Goal: Task Accomplishment & Management: Complete application form

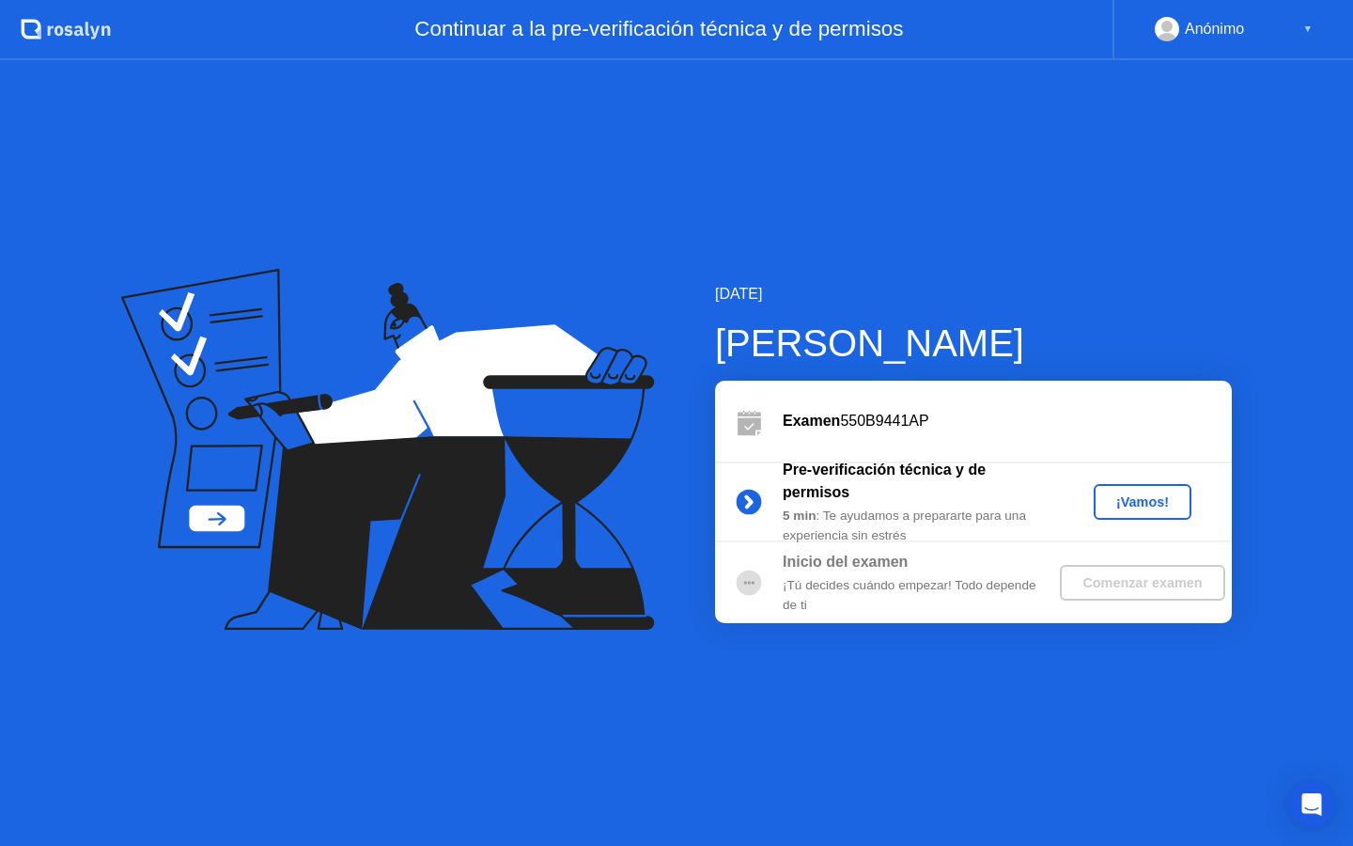
click at [1165, 509] on div "¡Vamos!" at bounding box center [1142, 501] width 83 height 15
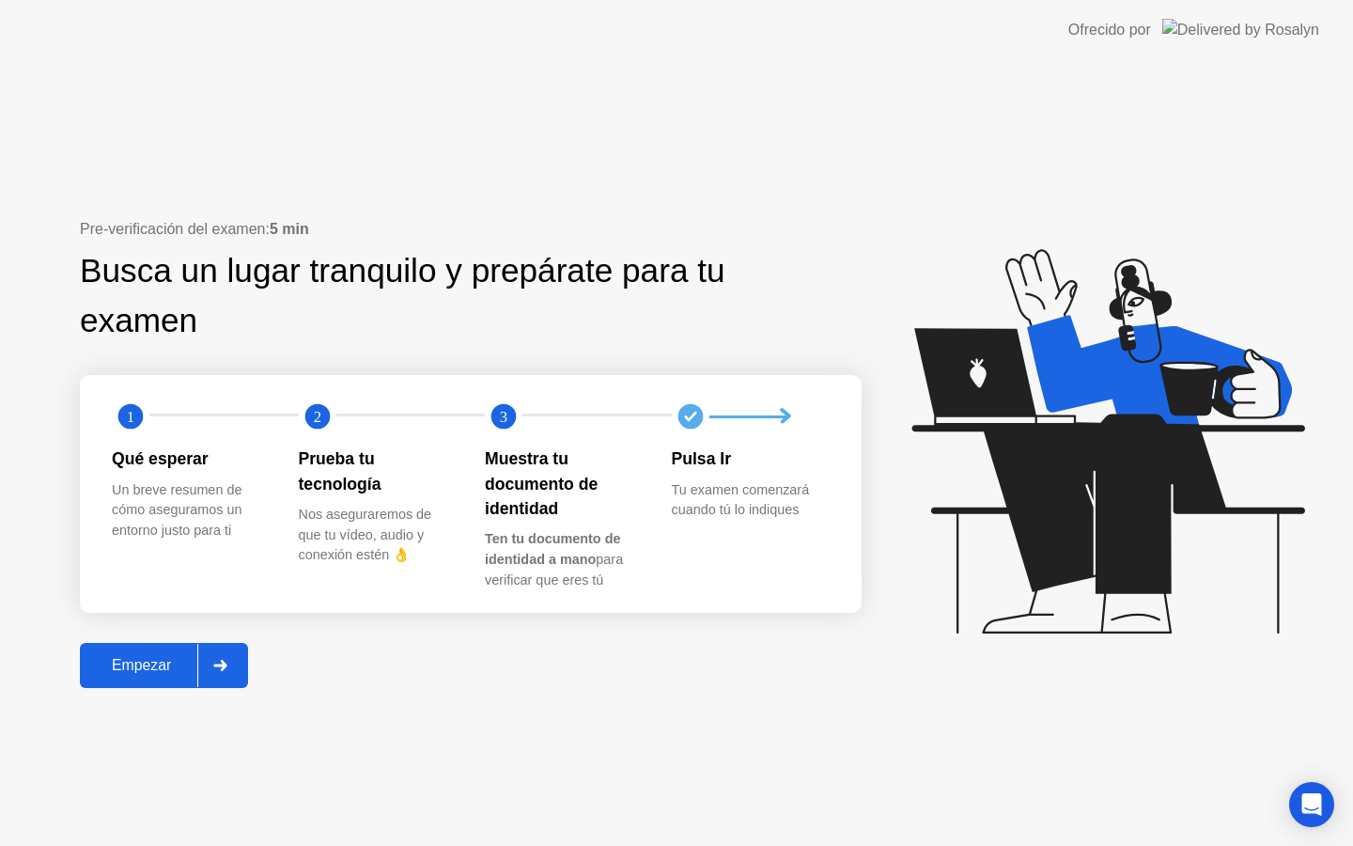
click at [142, 660] on div "Empezar" at bounding box center [141, 665] width 112 height 17
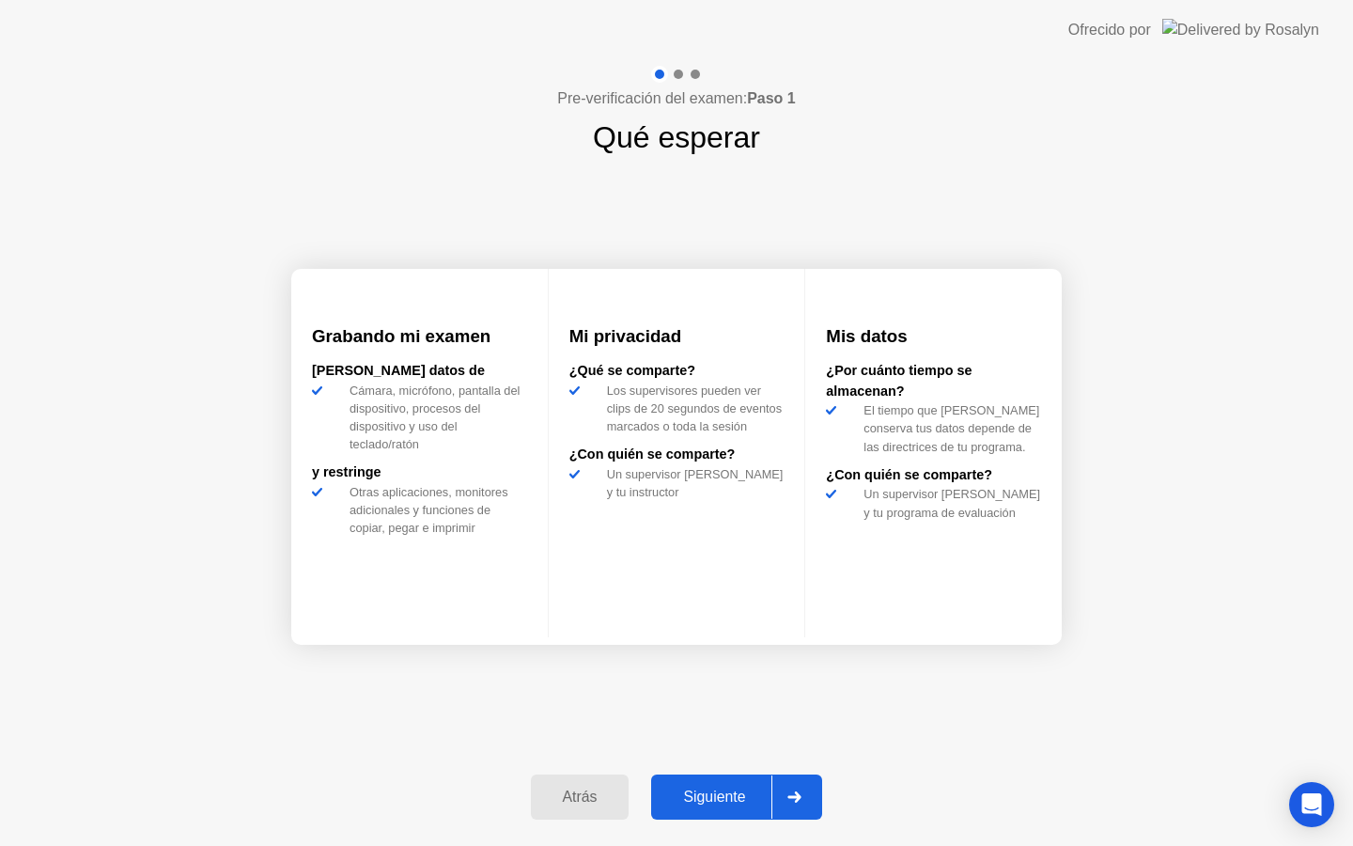
click at [730, 791] on div "Siguiente" at bounding box center [714, 796] width 115 height 17
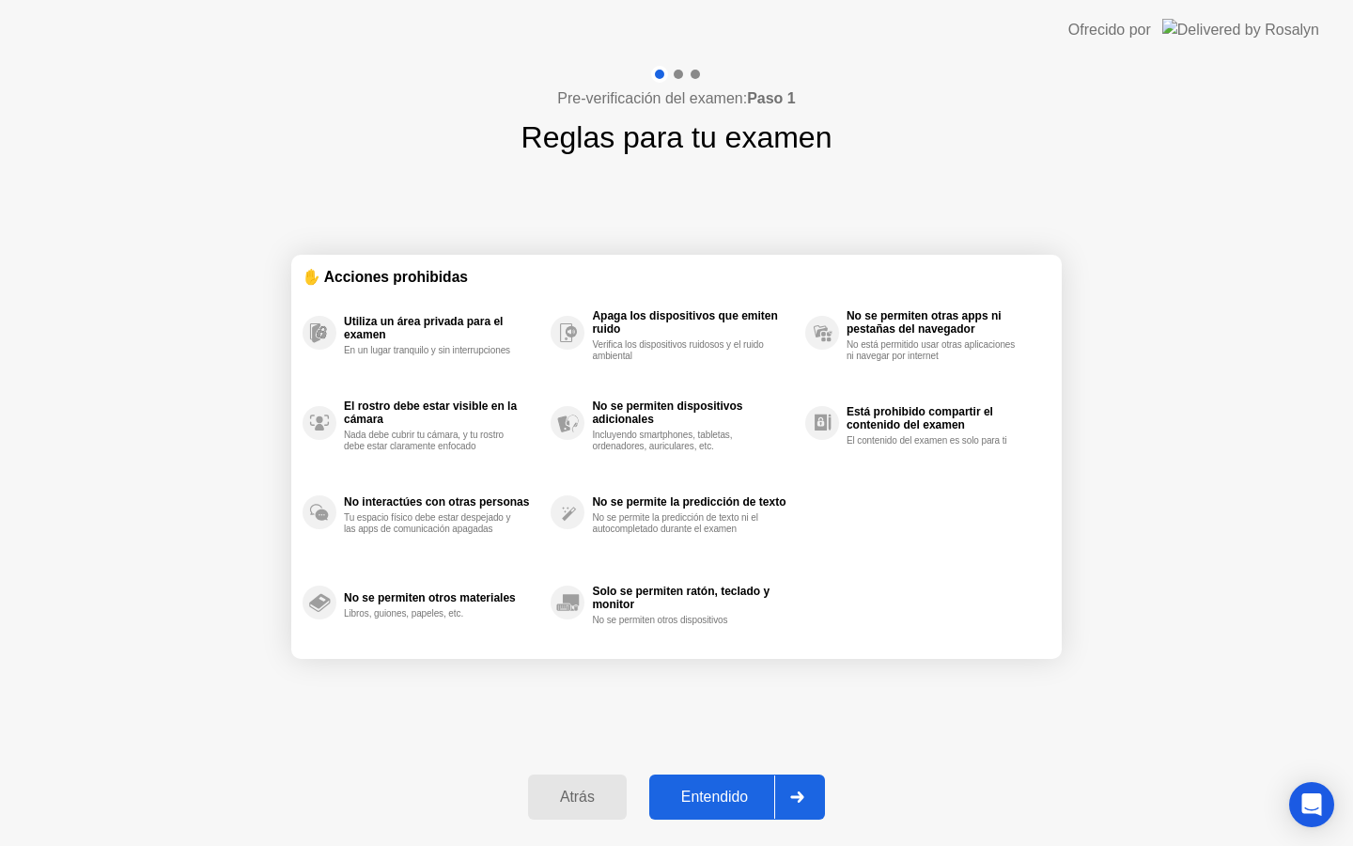
click at [736, 756] on div "Atrás Entendido" at bounding box center [676, 796] width 319 height 86
click at [735, 800] on div "Entendido" at bounding box center [714, 796] width 119 height 17
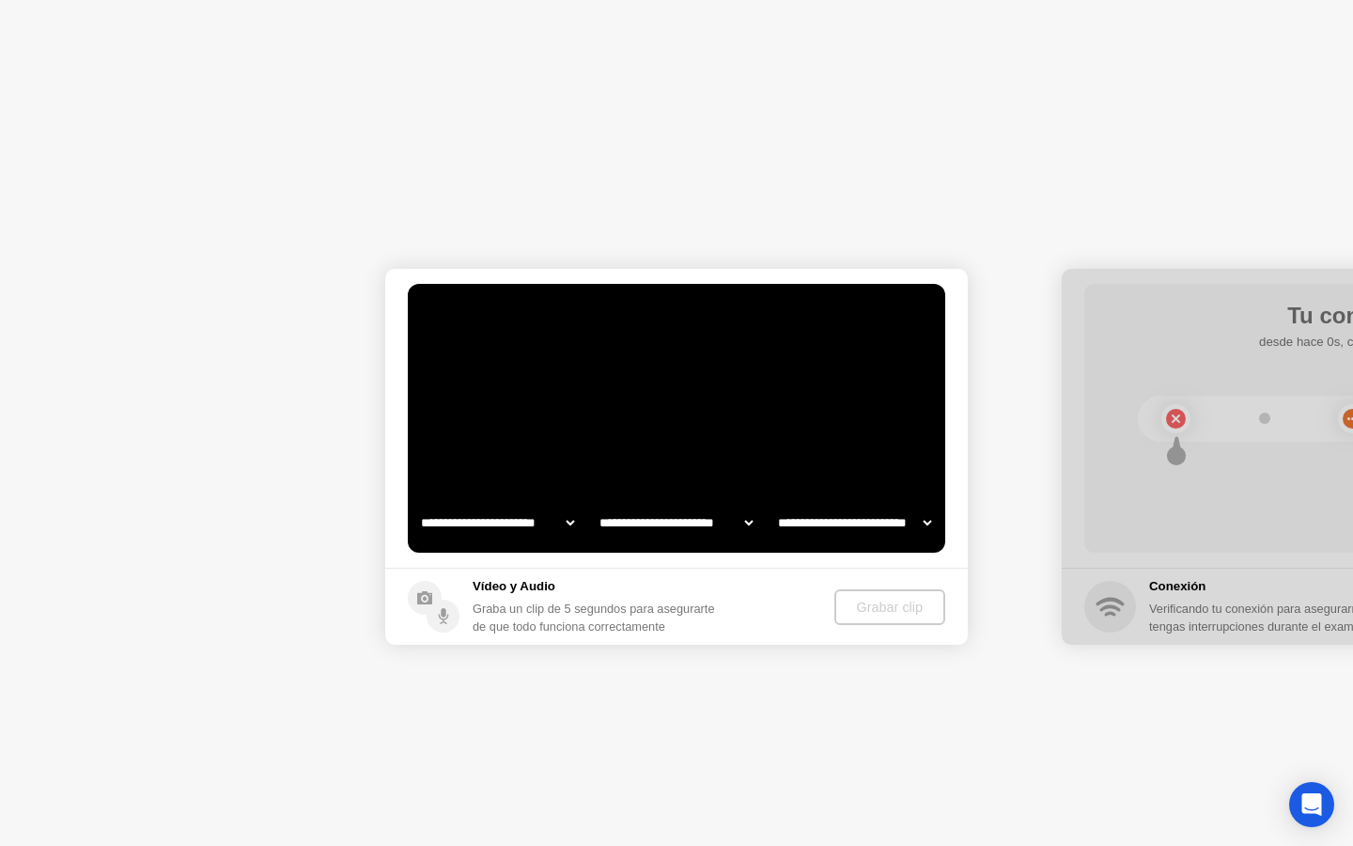
select select "**********"
select select "*******"
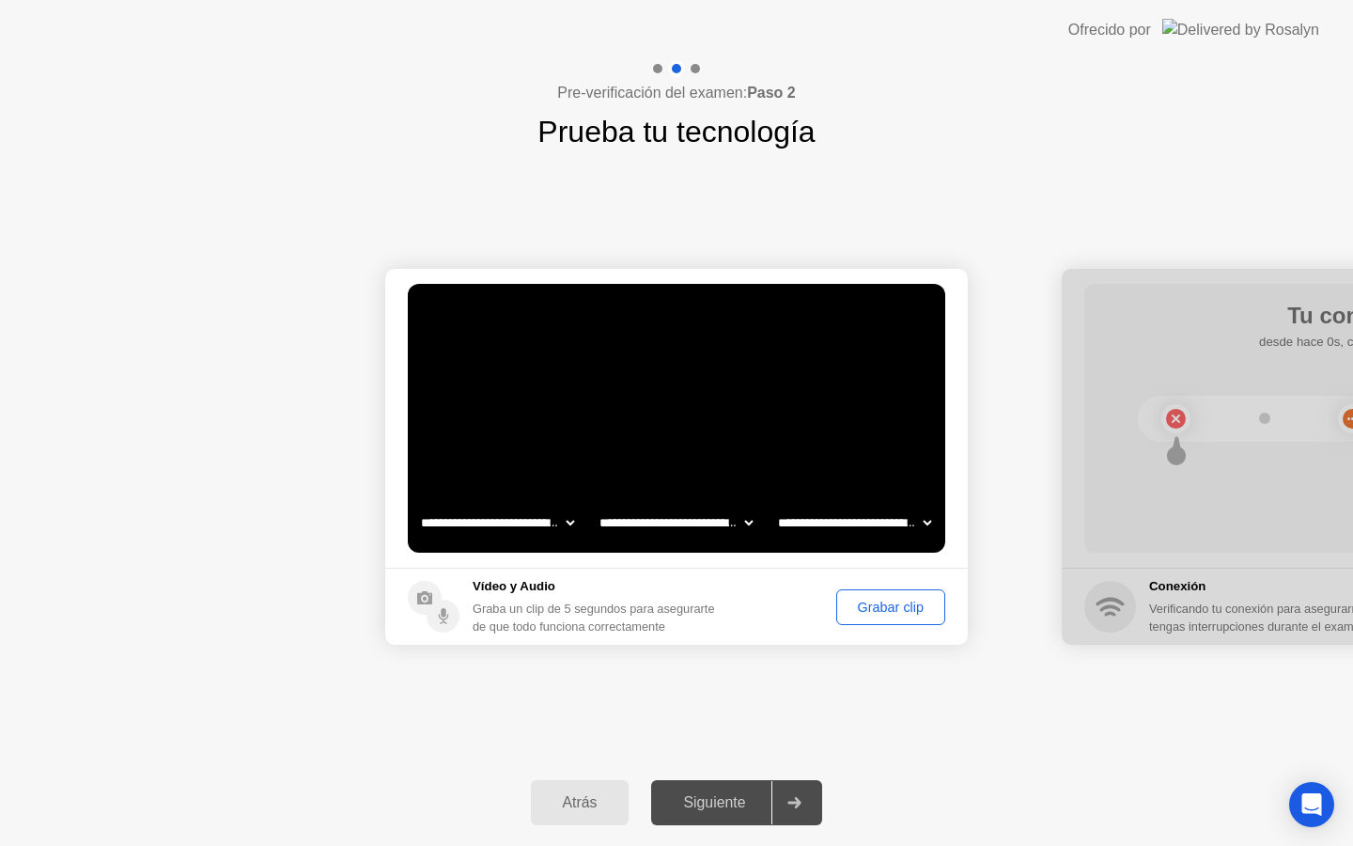
click at [727, 811] on div "Siguiente" at bounding box center [714, 802] width 115 height 17
click at [863, 599] on div "Grabar clip" at bounding box center [891, 606] width 96 height 15
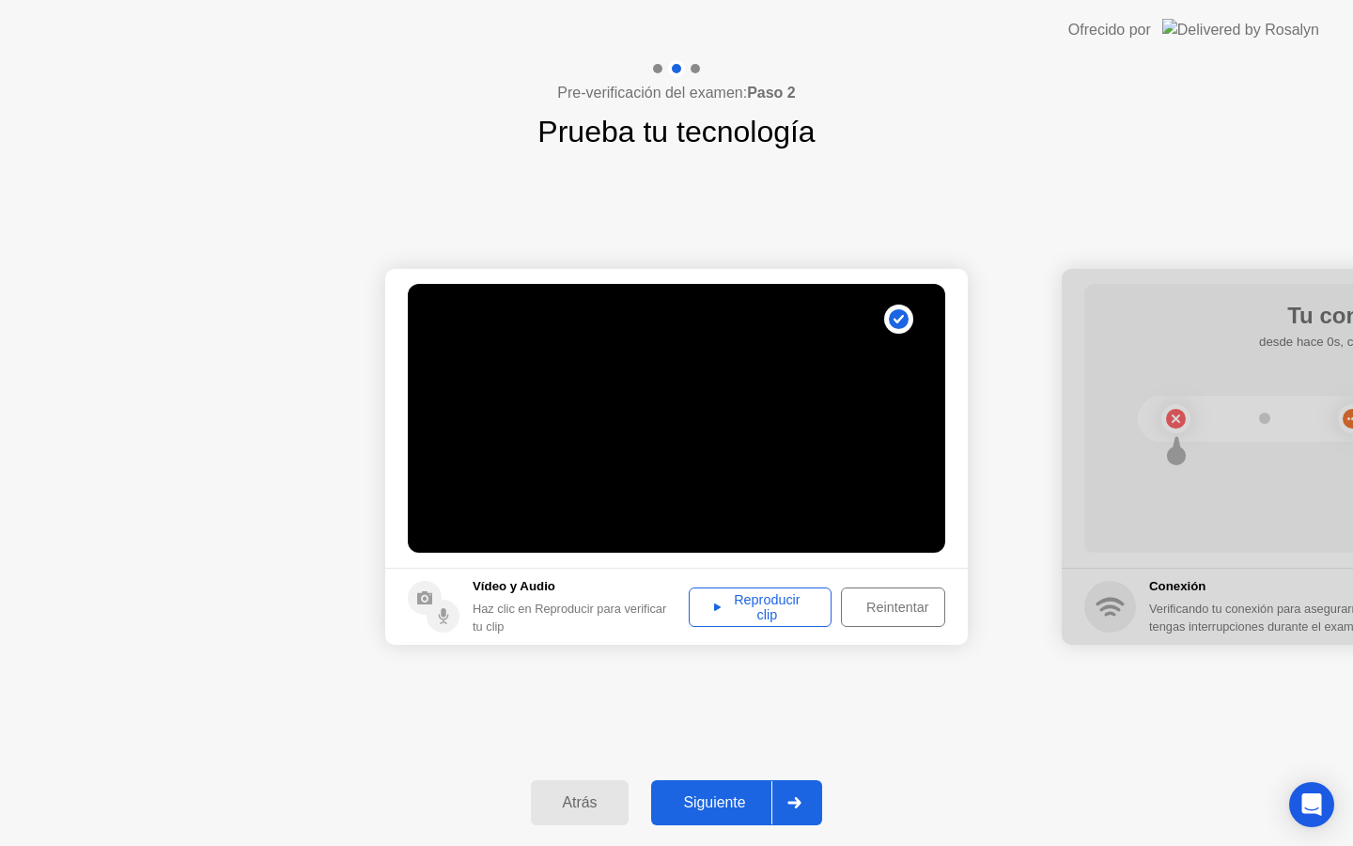
click at [728, 818] on button "Siguiente" at bounding box center [736, 802] width 171 height 45
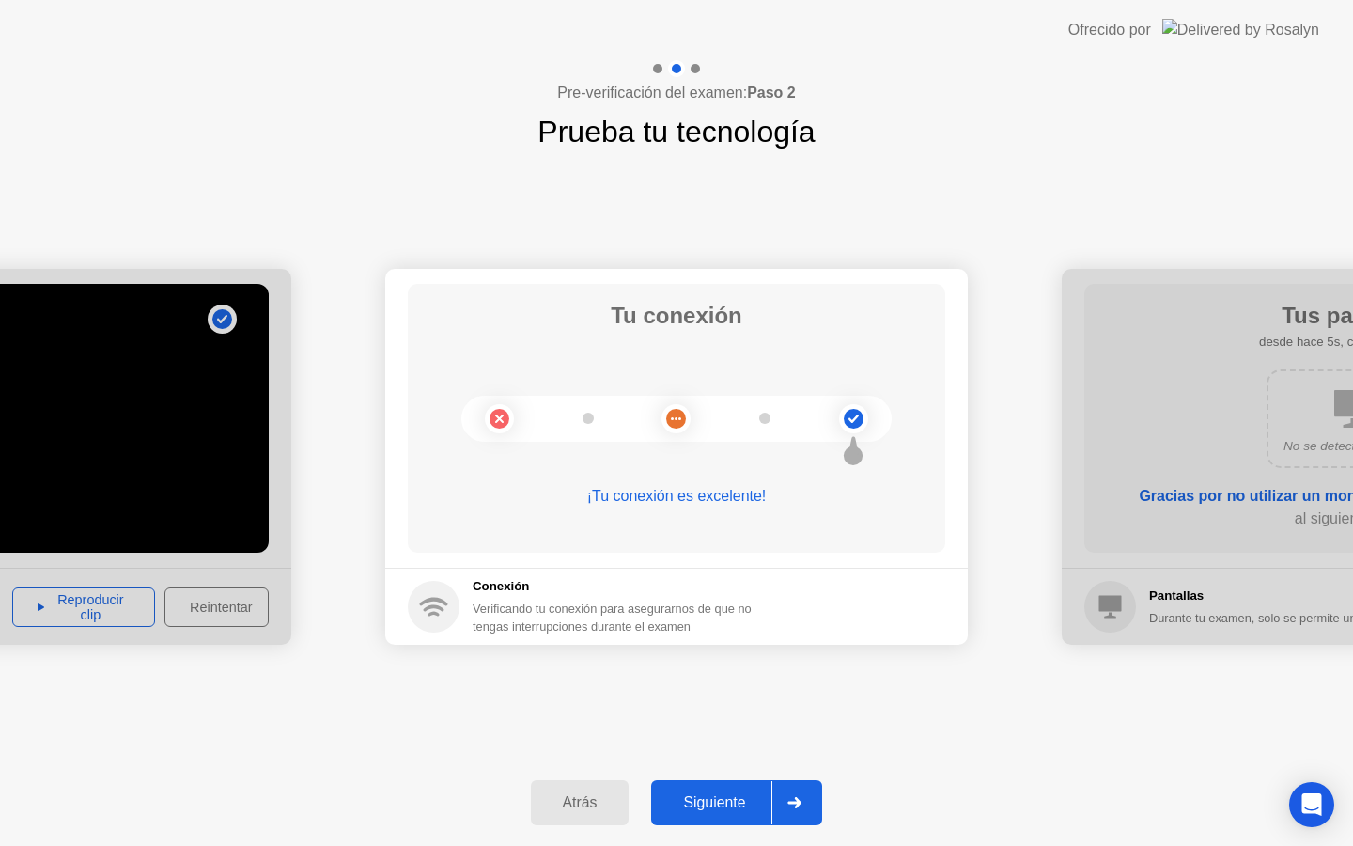
click at [728, 803] on div "Siguiente" at bounding box center [714, 802] width 115 height 17
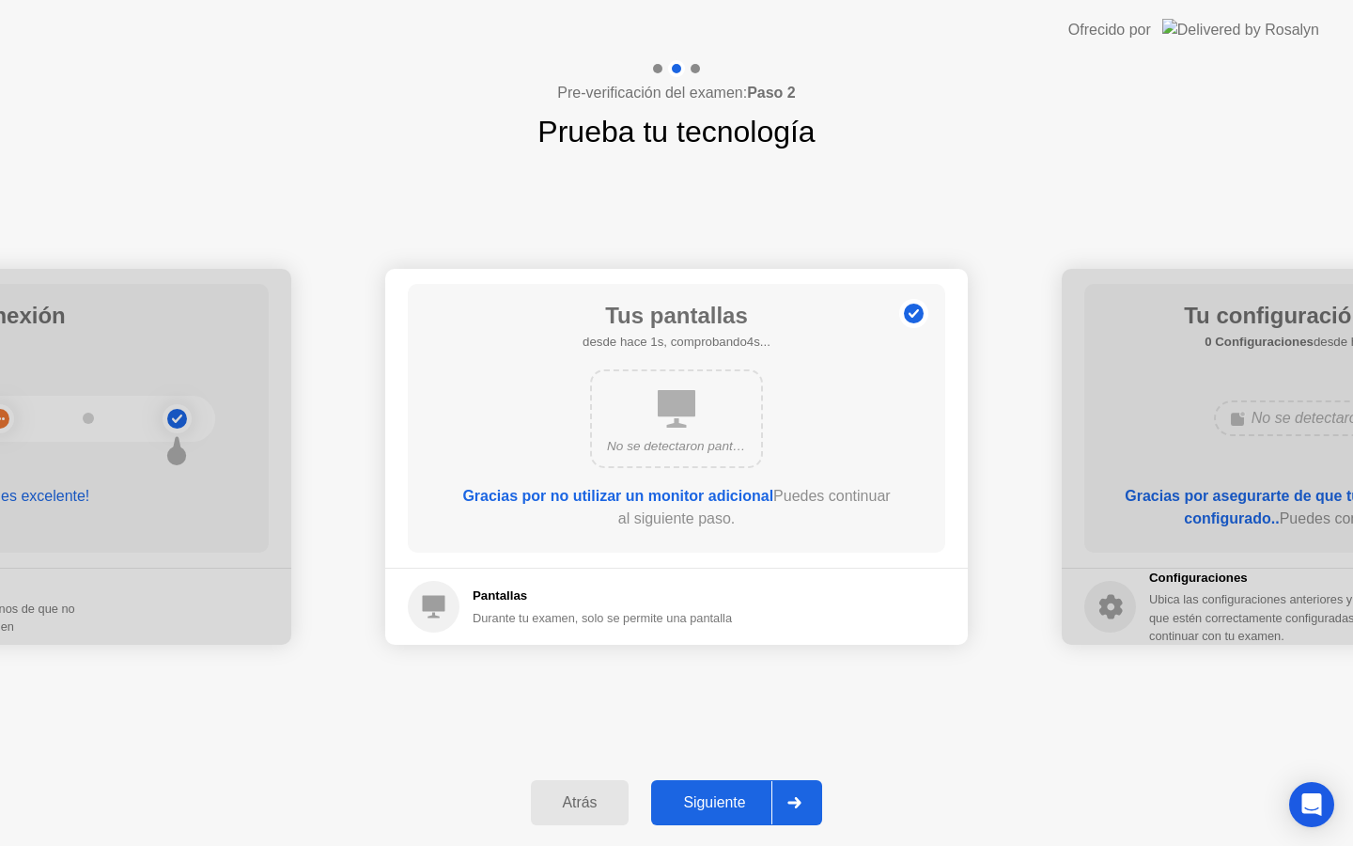
click at [728, 803] on div "Siguiente" at bounding box center [714, 802] width 115 height 17
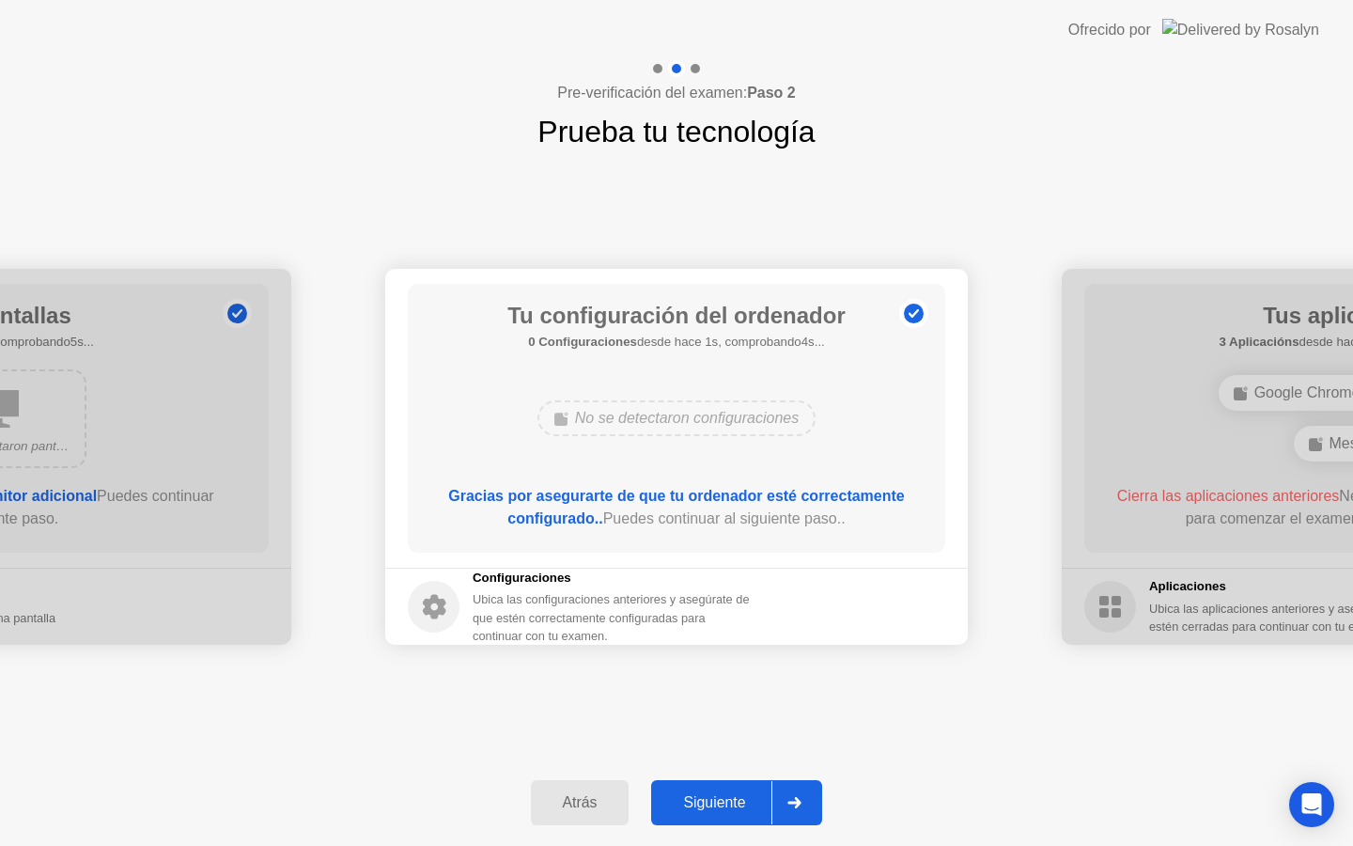
click at [728, 803] on div "Siguiente" at bounding box center [714, 802] width 115 height 17
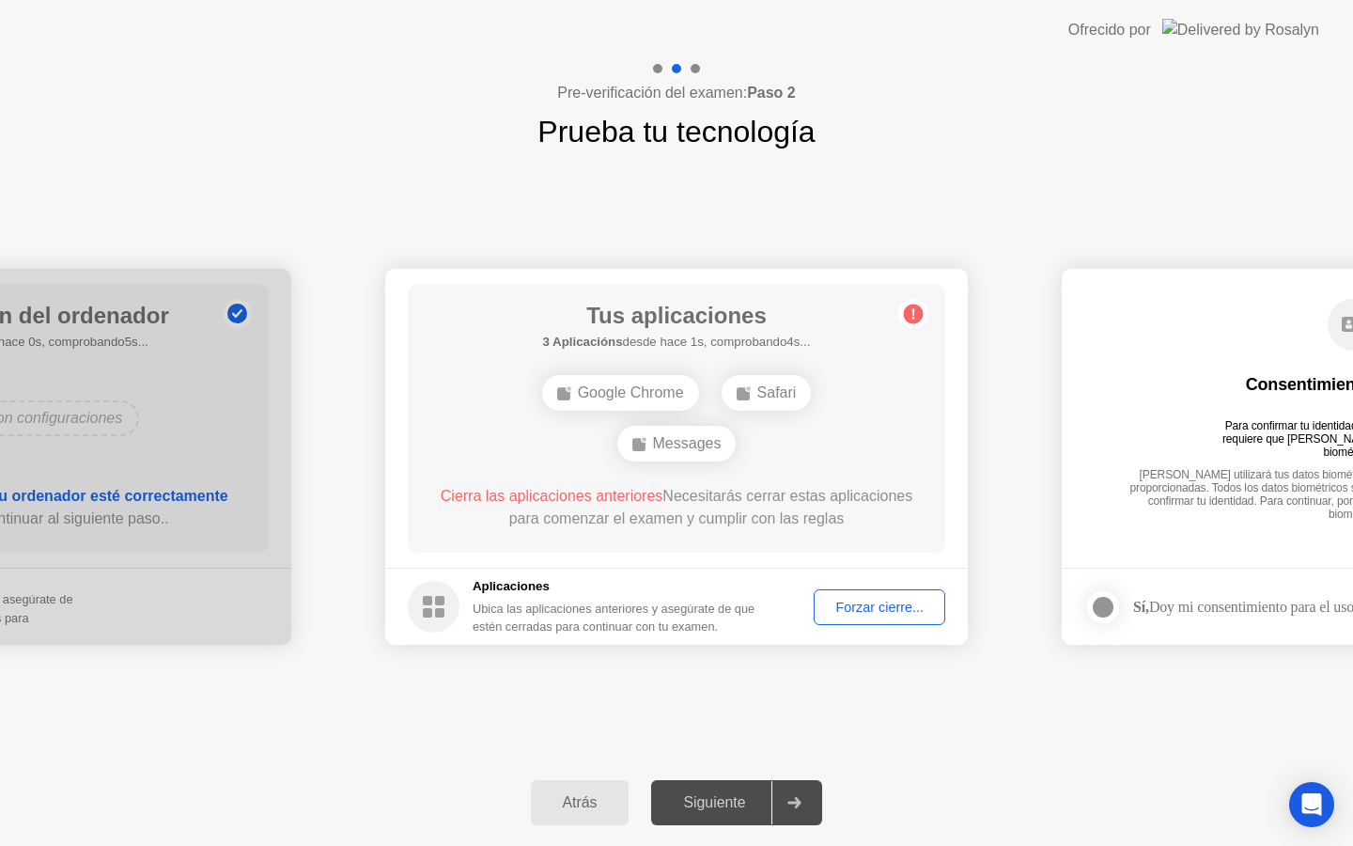
click at [728, 803] on div "Siguiente" at bounding box center [714, 802] width 115 height 17
click at [840, 614] on div "Forzar cierre..." at bounding box center [879, 606] width 118 height 15
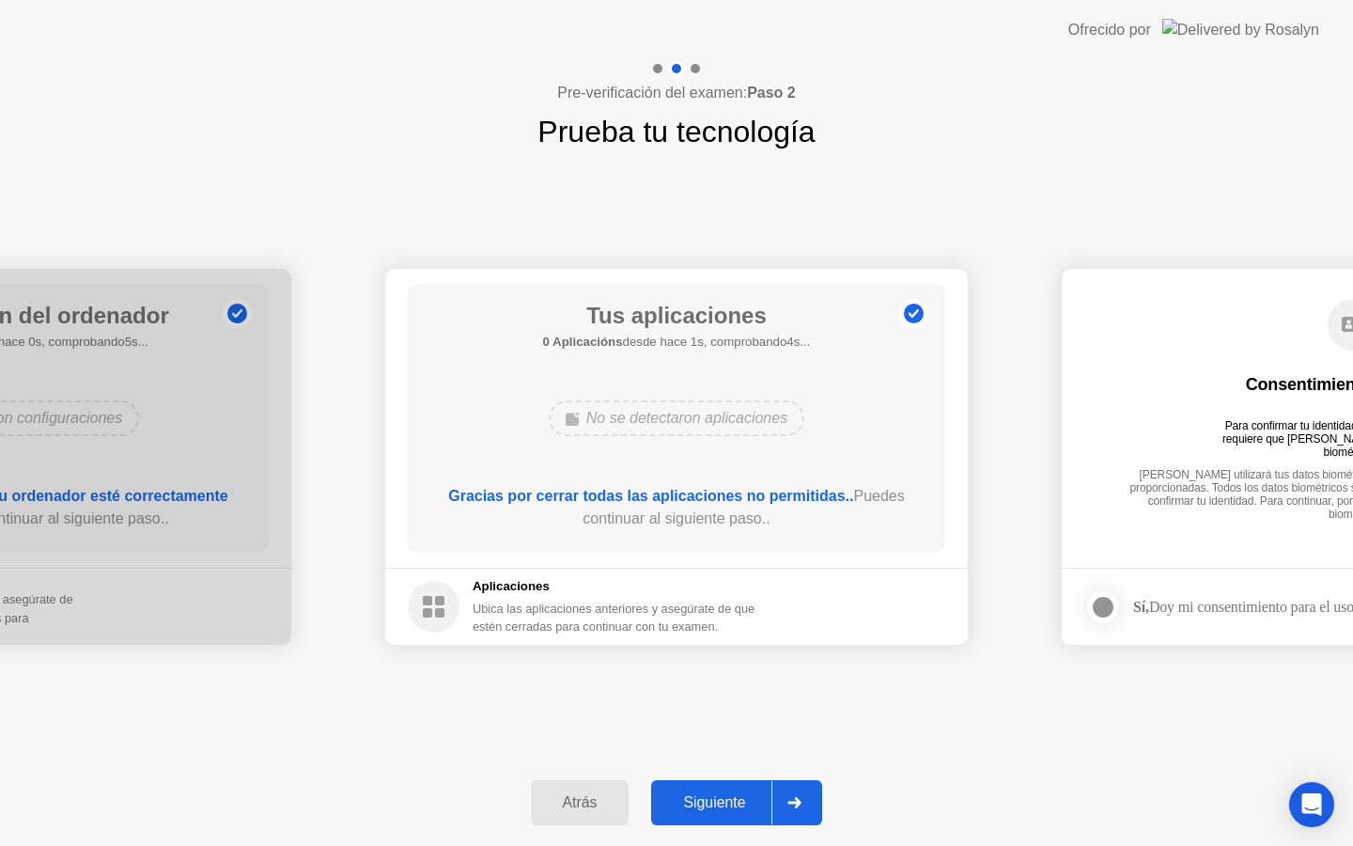
click at [760, 794] on div "Siguiente" at bounding box center [714, 802] width 115 height 17
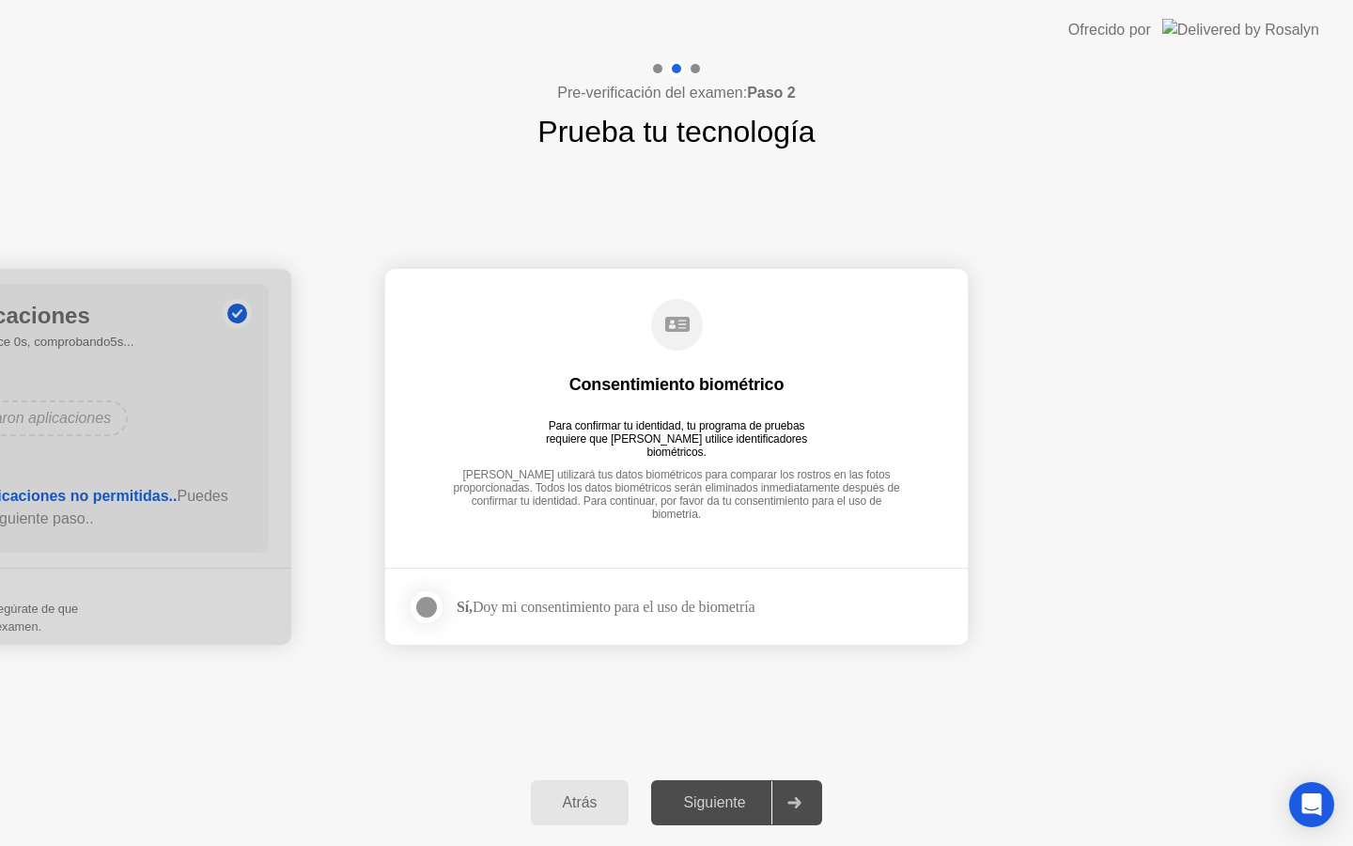
click at [703, 798] on div "Siguiente" at bounding box center [714, 802] width 115 height 17
click at [739, 804] on div "Siguiente" at bounding box center [714, 802] width 115 height 17
click at [419, 617] on div at bounding box center [426, 607] width 23 height 23
click at [708, 790] on button "Siguiente" at bounding box center [736, 802] width 171 height 45
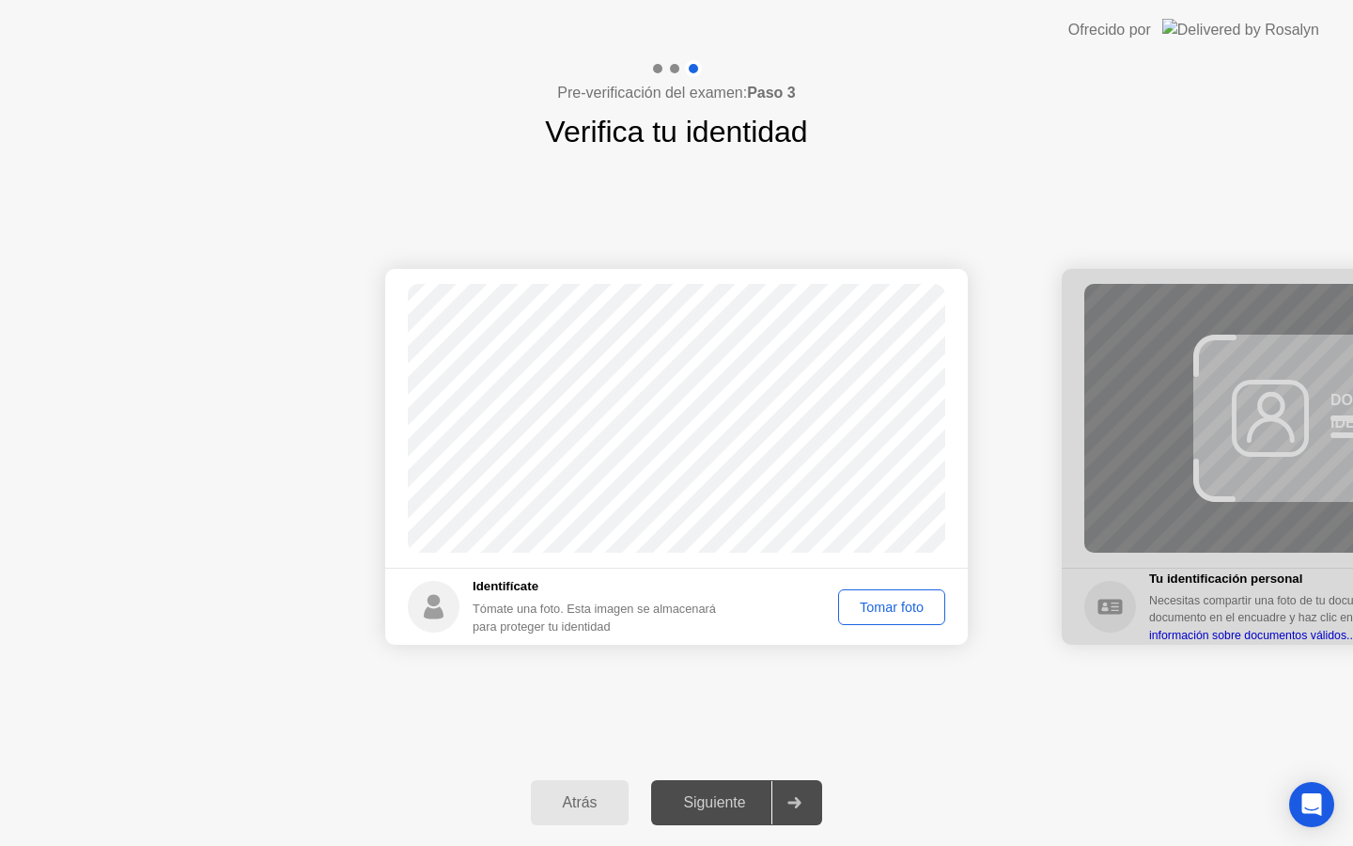
click at [895, 602] on div "Tomar foto" at bounding box center [892, 606] width 94 height 15
click at [904, 607] on div "Repetir" at bounding box center [901, 606] width 73 height 15
click at [904, 607] on div "Tomar foto" at bounding box center [892, 606] width 94 height 15
click at [886, 617] on button "Repetir" at bounding box center [902, 607] width 86 height 36
click at [883, 614] on div "Tomar foto" at bounding box center [892, 606] width 94 height 15
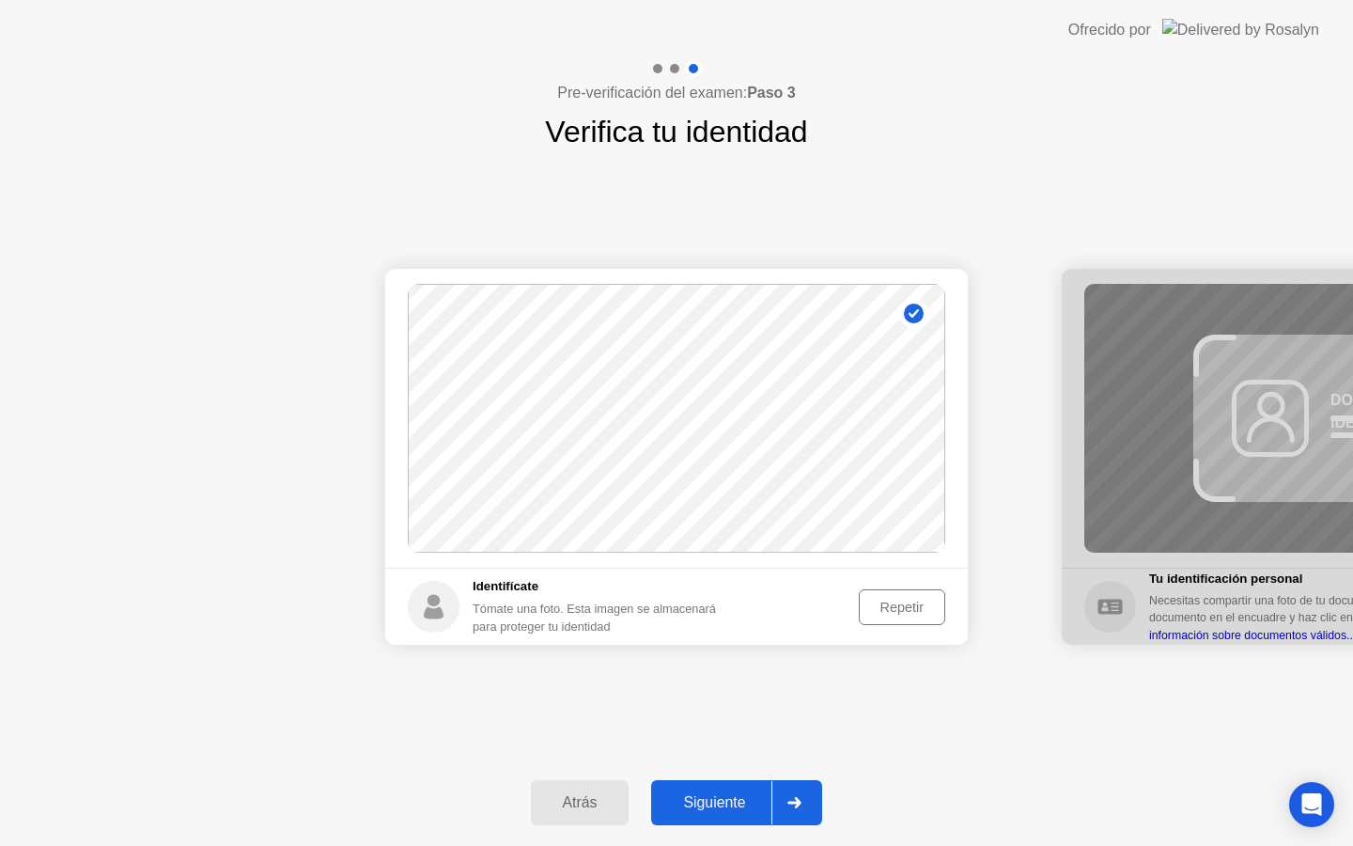
click at [734, 804] on div "Siguiente" at bounding box center [714, 802] width 115 height 17
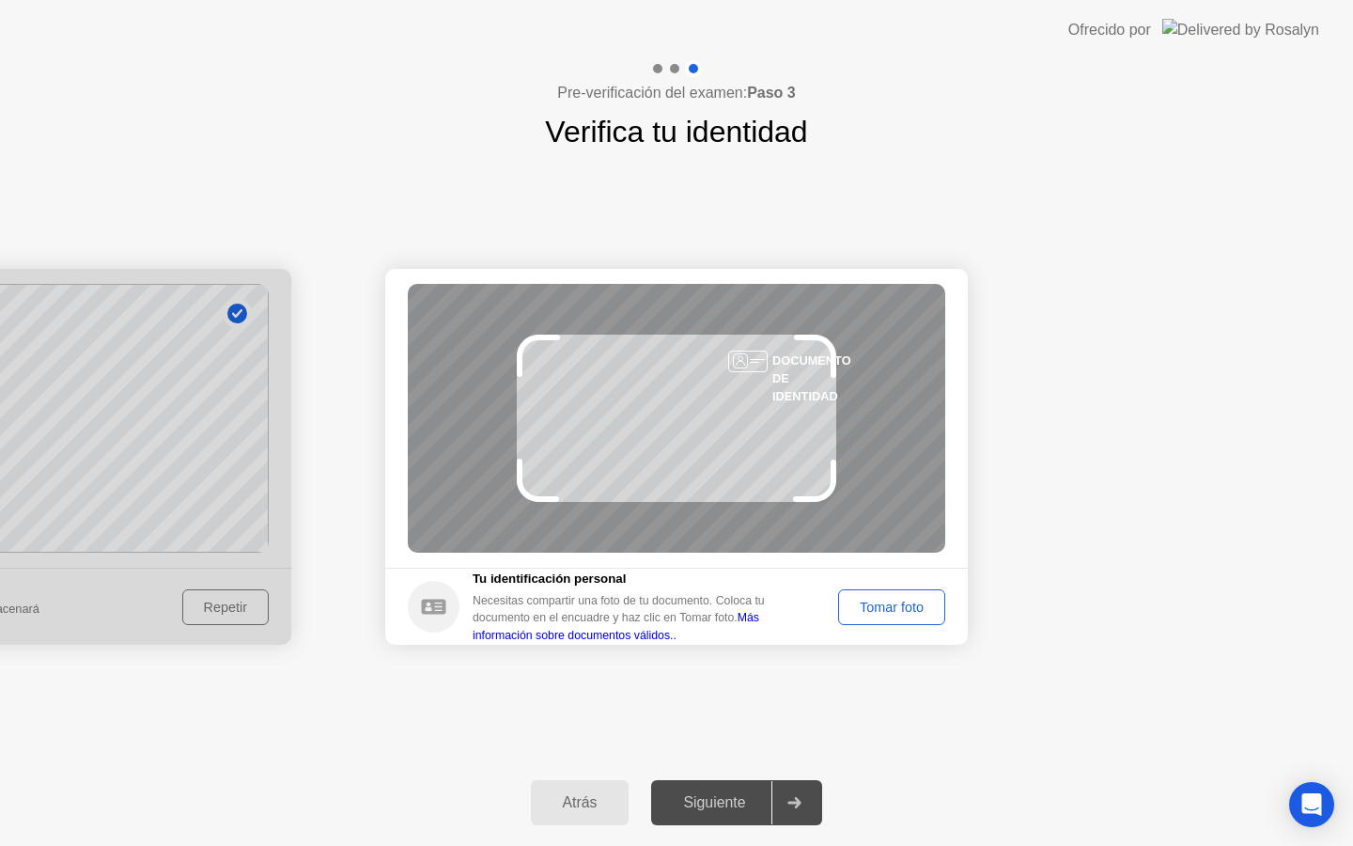
click at [888, 599] on div "Tomar foto" at bounding box center [892, 606] width 94 height 15
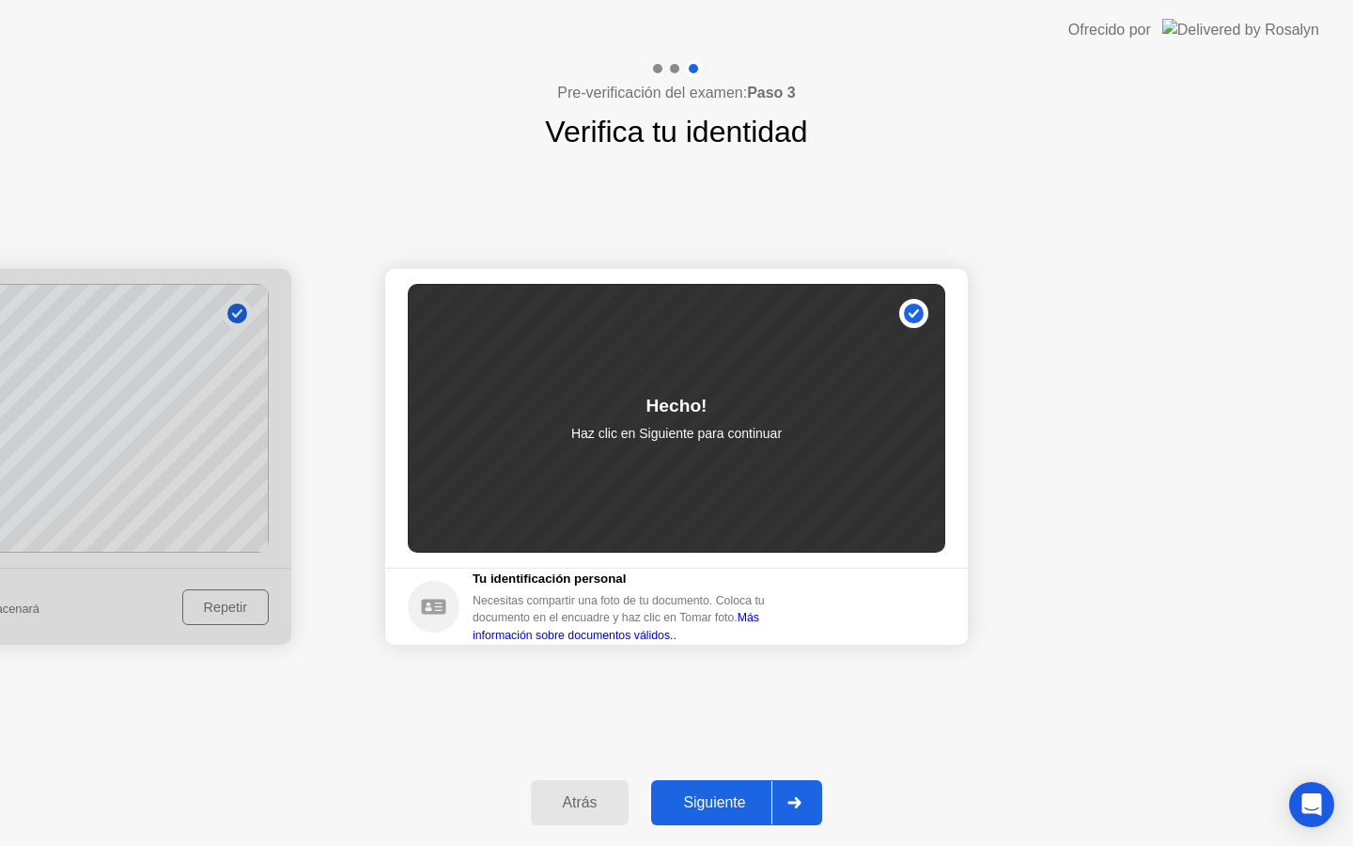
click at [722, 811] on div "Siguiente" at bounding box center [714, 802] width 115 height 17
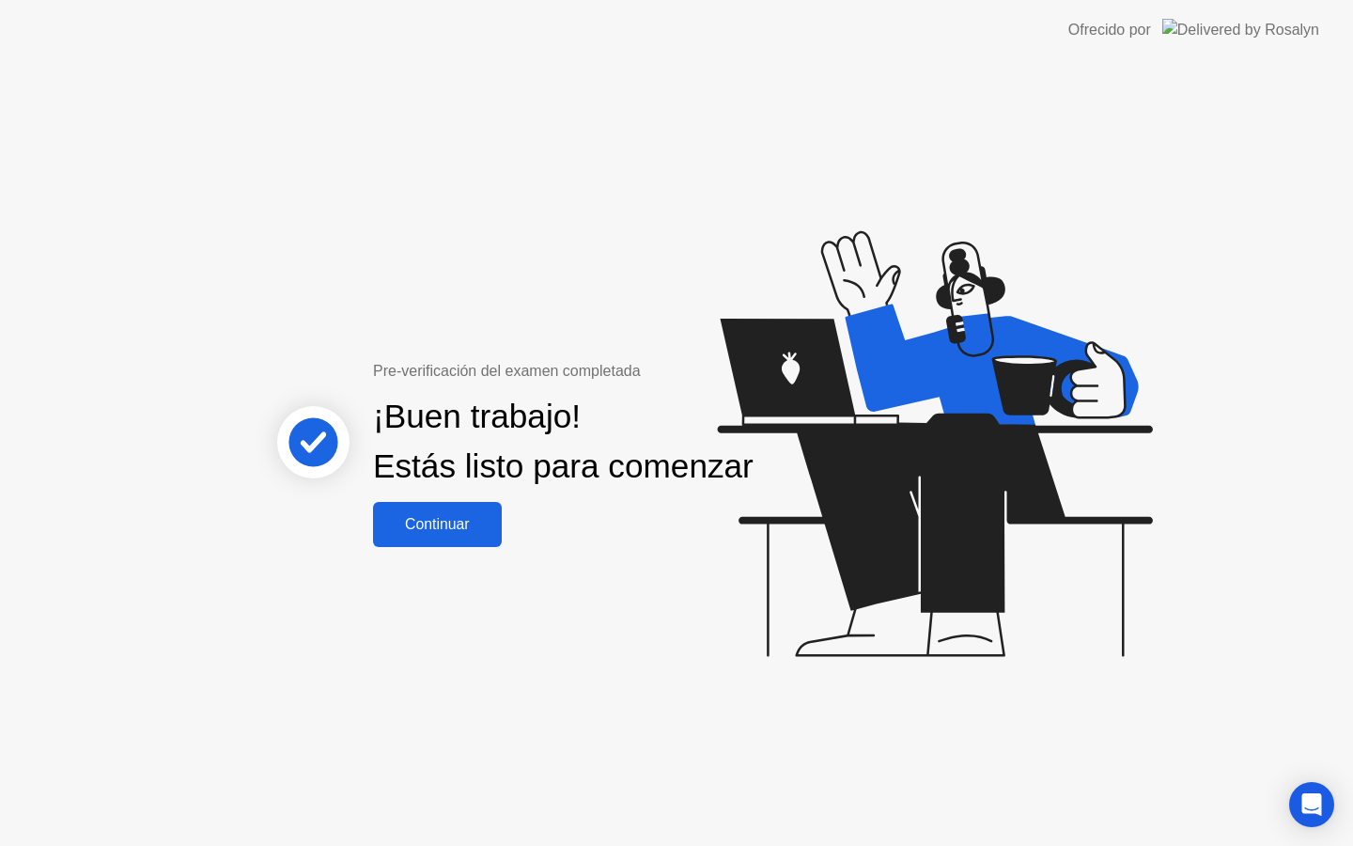
click at [444, 491] on div "¡Buen trabajo! Estás listo para comenzar" at bounding box center [563, 442] width 380 height 100
click at [444, 533] on div "Continuar" at bounding box center [437, 524] width 117 height 17
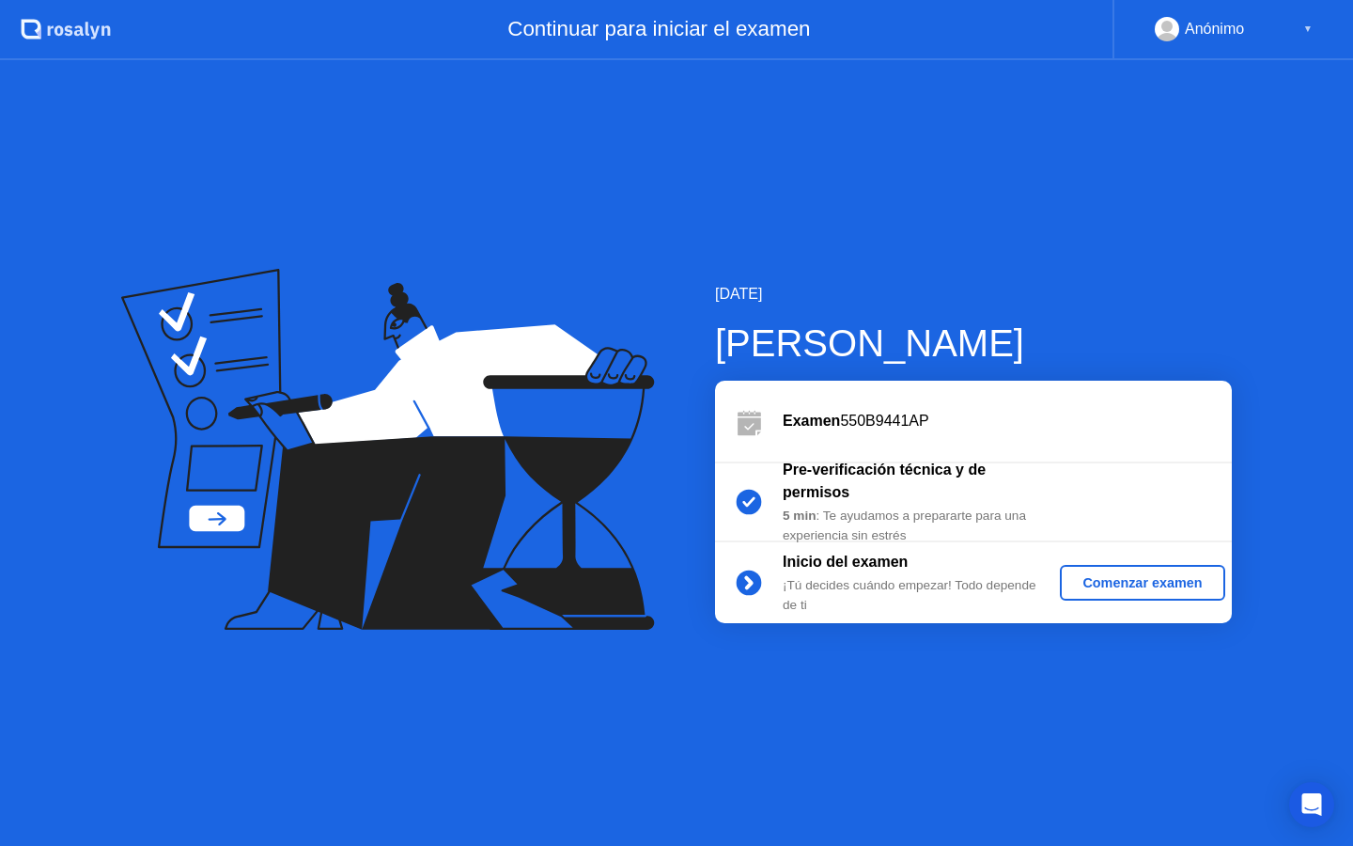
click at [1080, 578] on div "Comenzar examen" at bounding box center [1141, 582] width 149 height 15
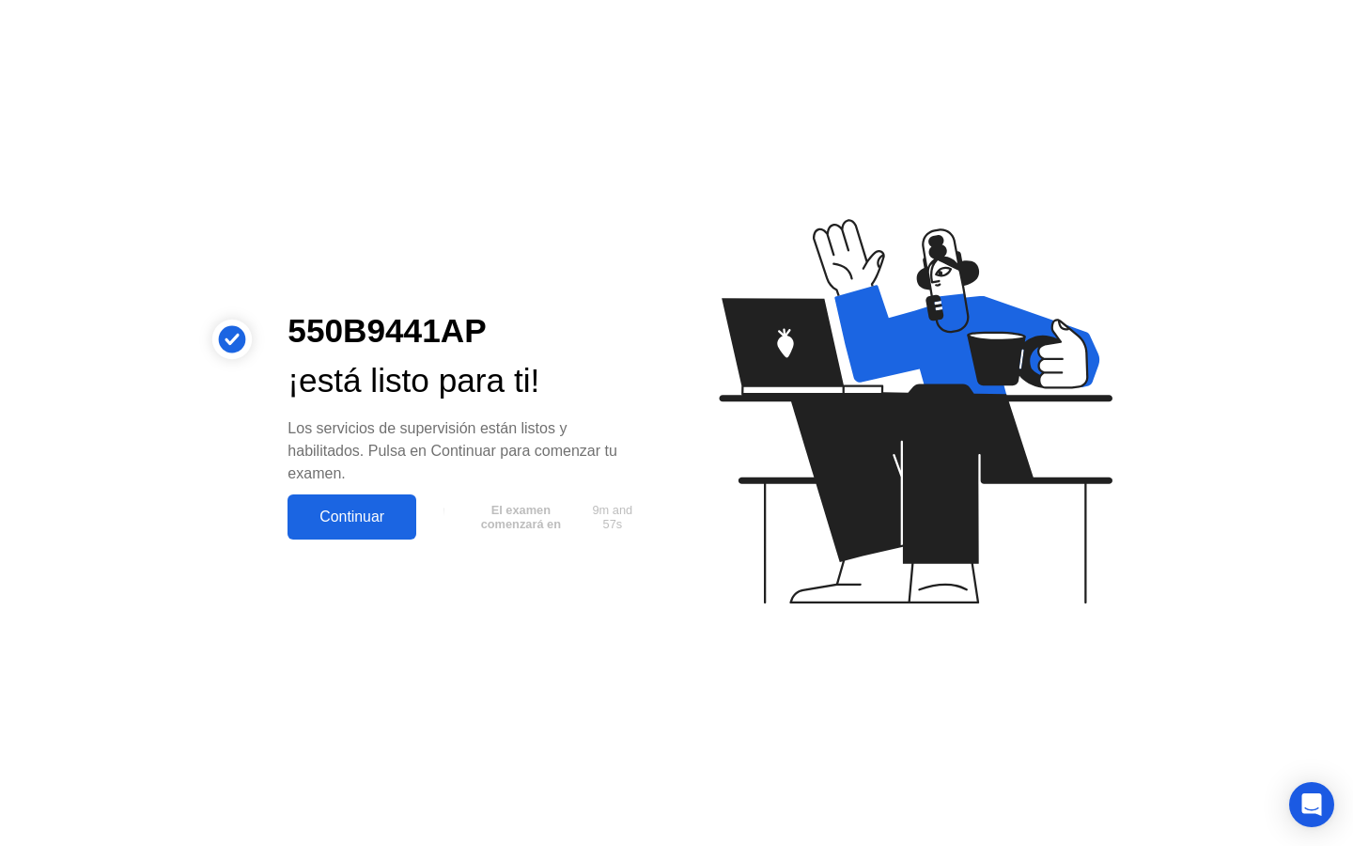
click at [353, 525] on div "Continuar" at bounding box center [351, 516] width 117 height 17
